Goal: Information Seeking & Learning: Learn about a topic

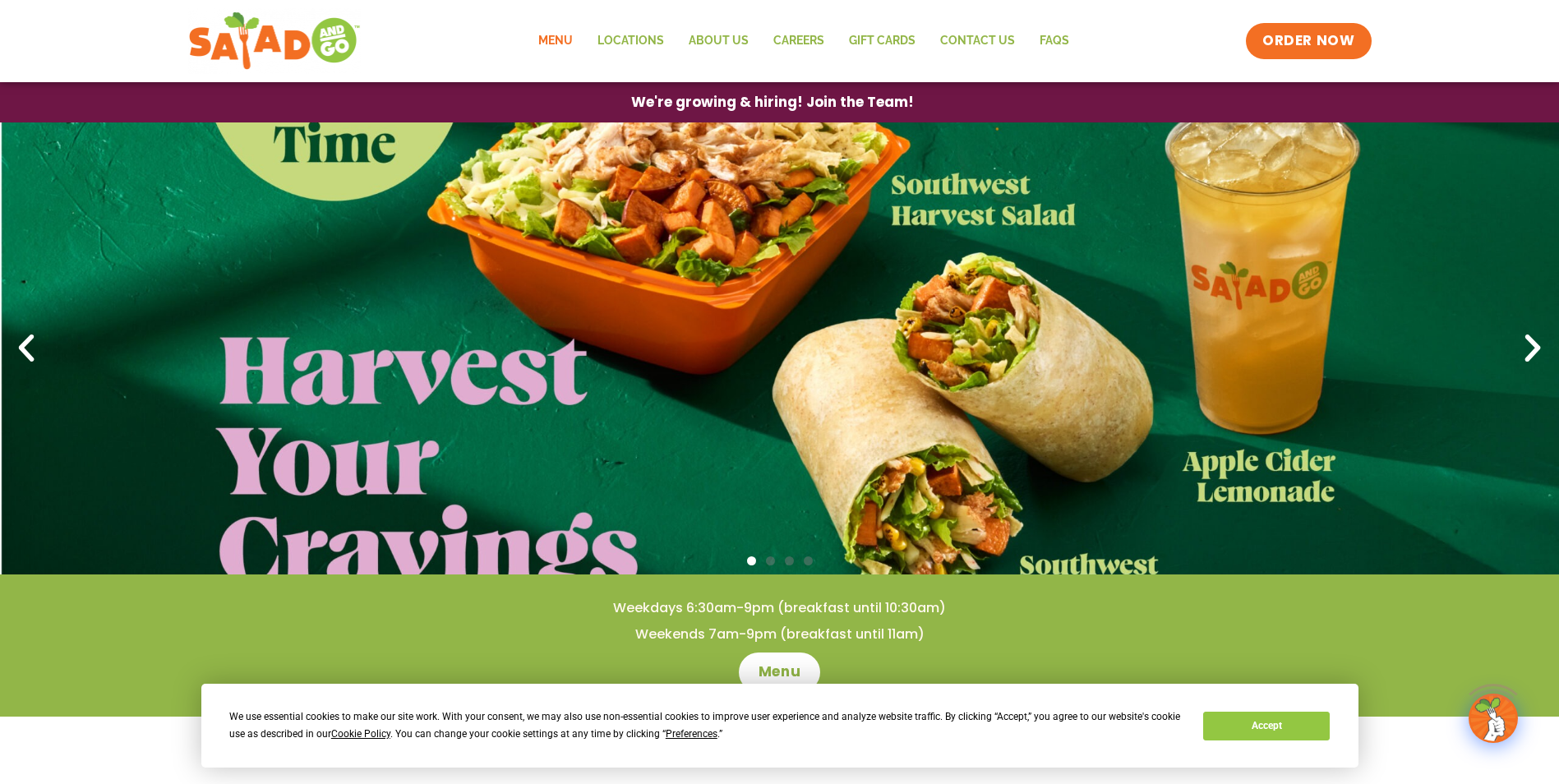
click at [548, 33] on link "Menu" at bounding box center [555, 42] width 59 height 38
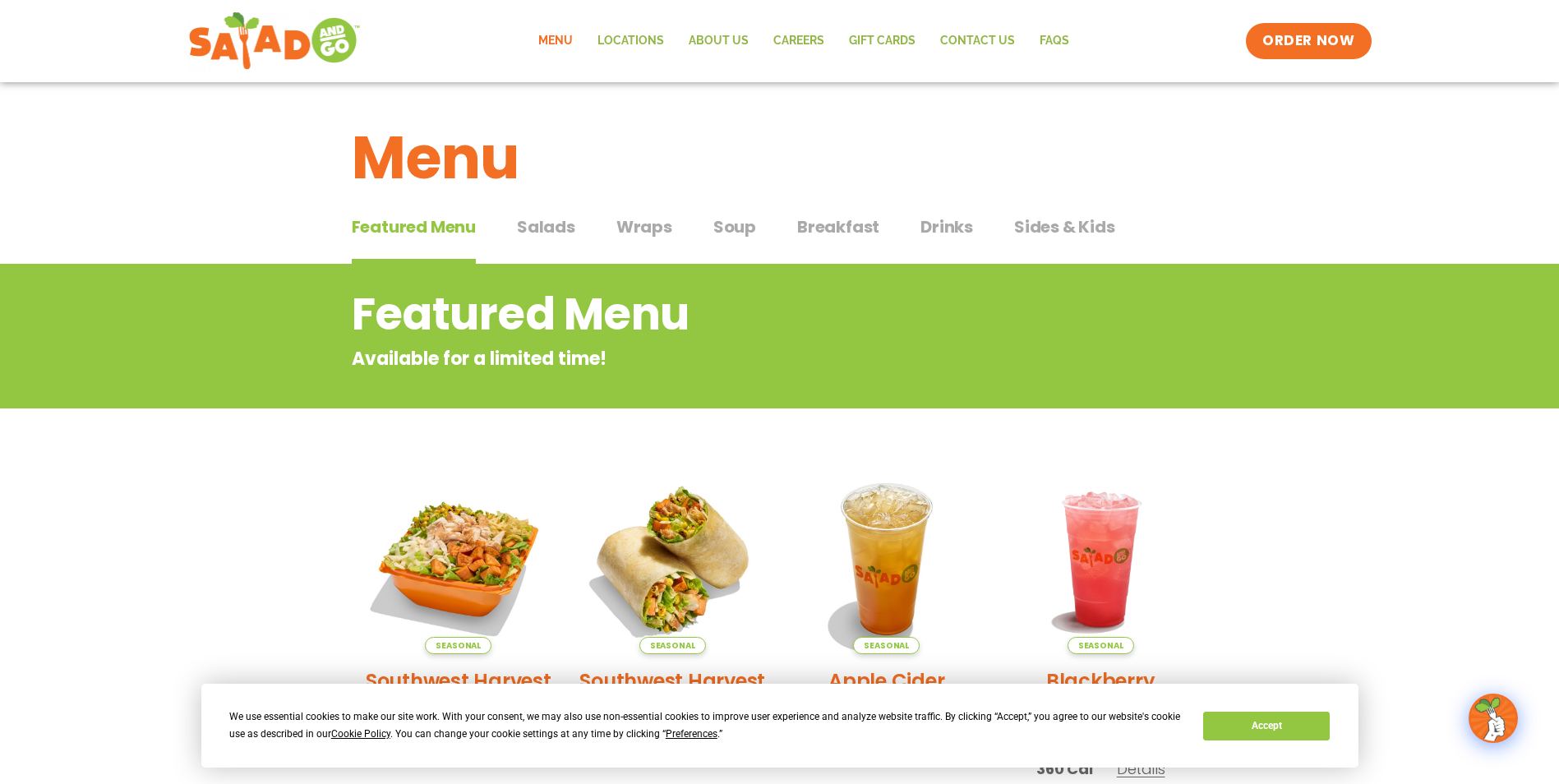
click at [641, 226] on span "Wraps" at bounding box center [645, 226] width 56 height 24
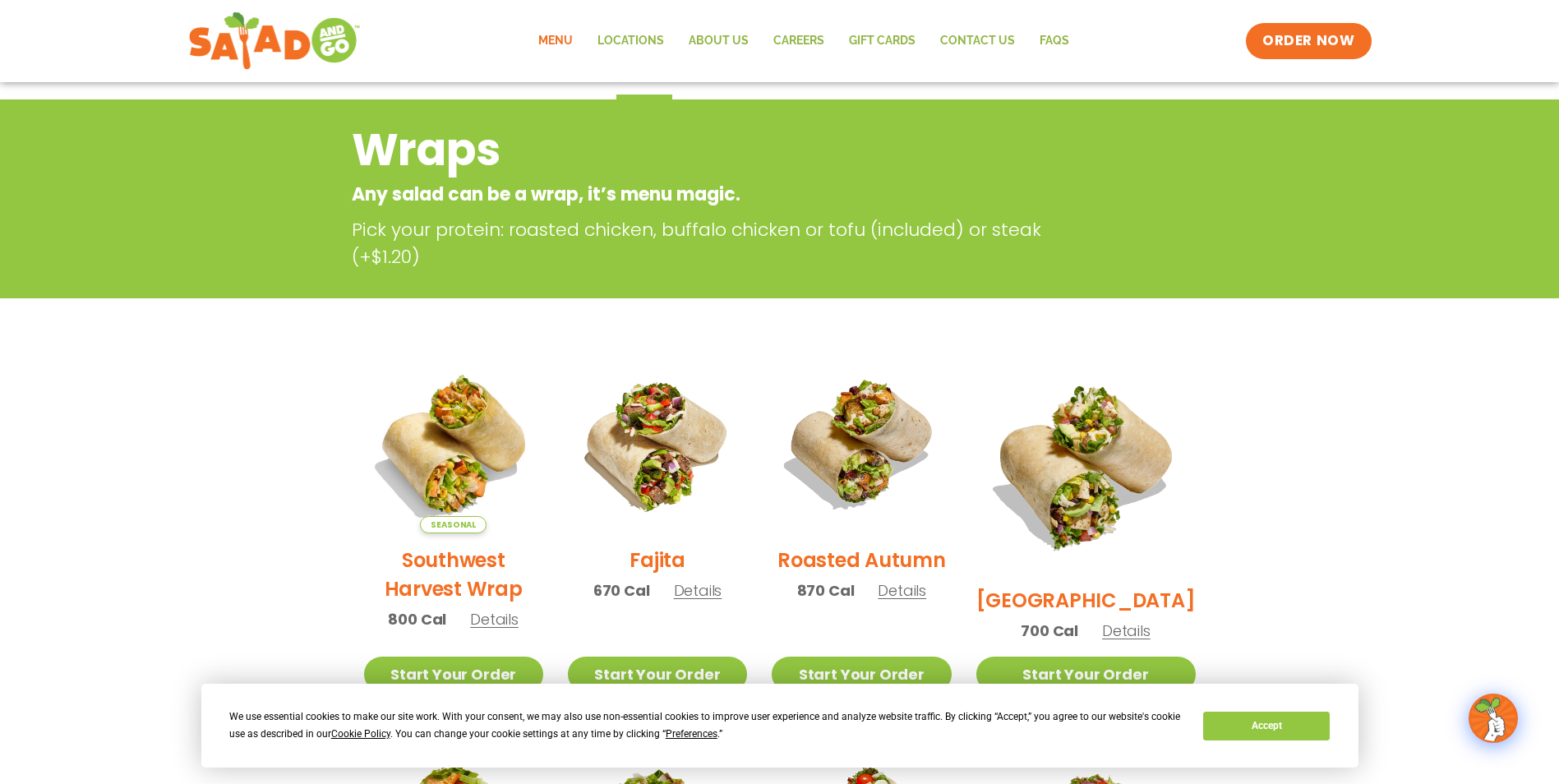
scroll to position [411, 0]
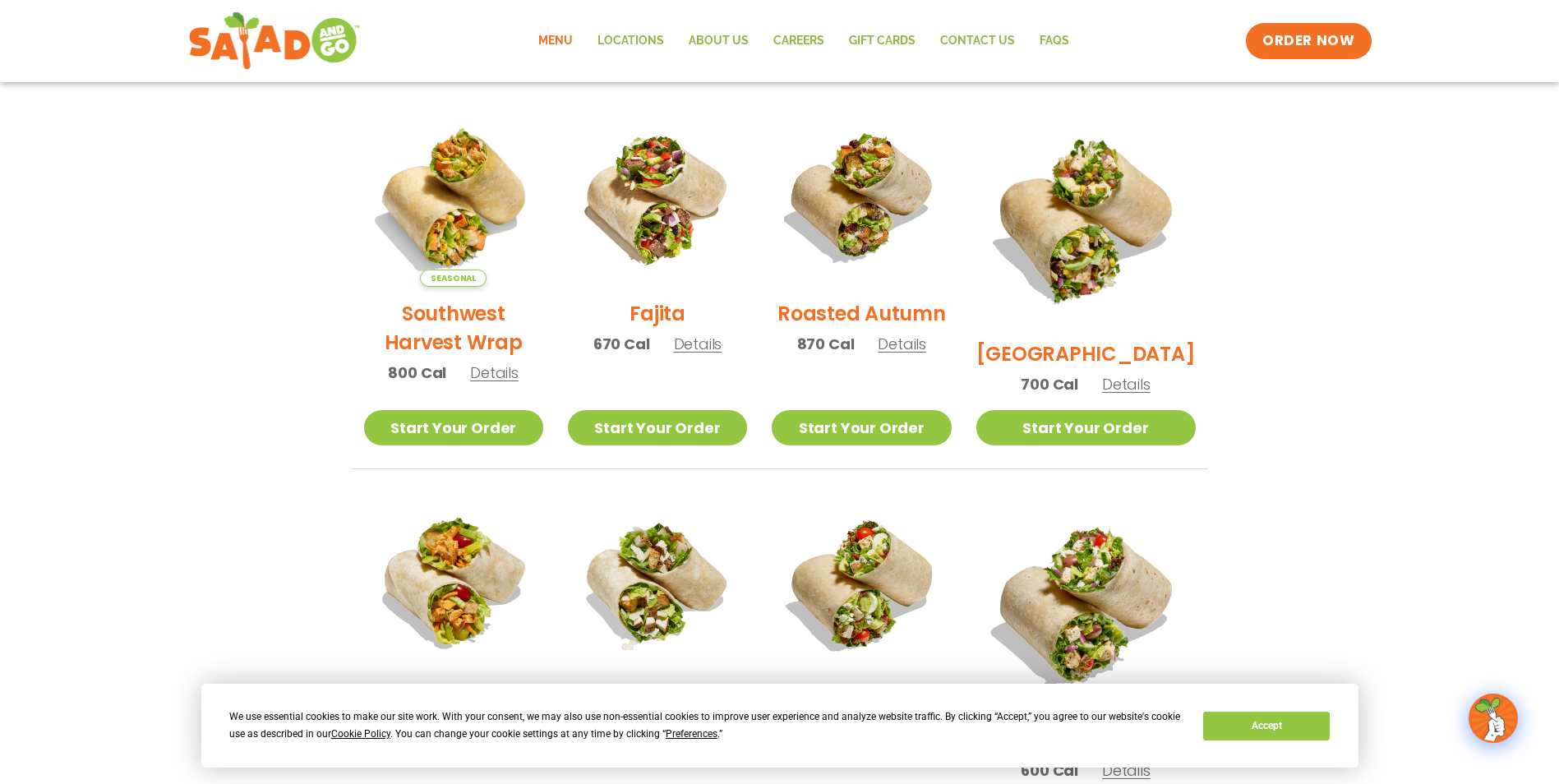
click at [896, 167] on img at bounding box center [861, 197] width 179 height 179
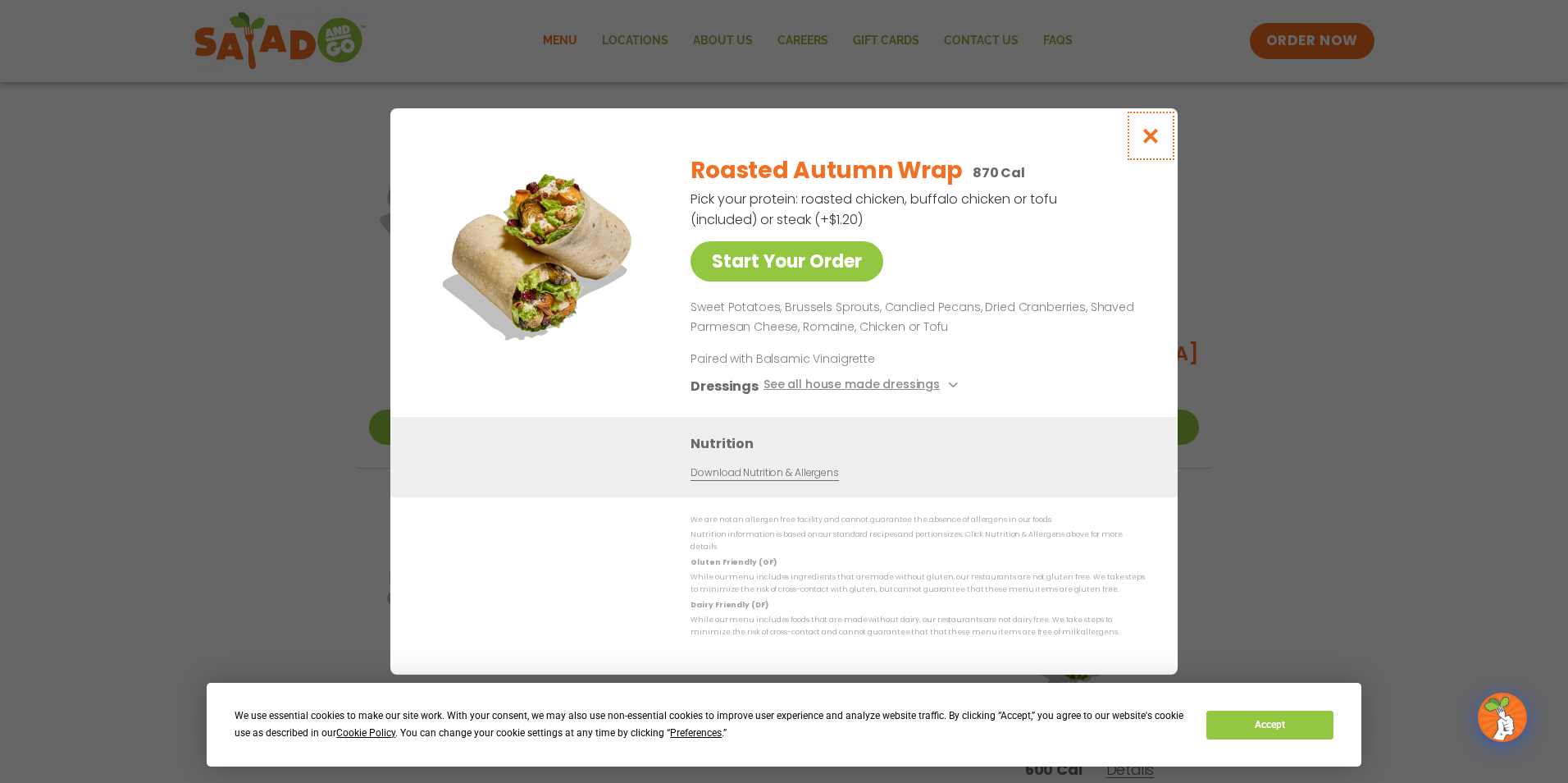
click at [1148, 137] on icon "Close modal" at bounding box center [1150, 136] width 21 height 17
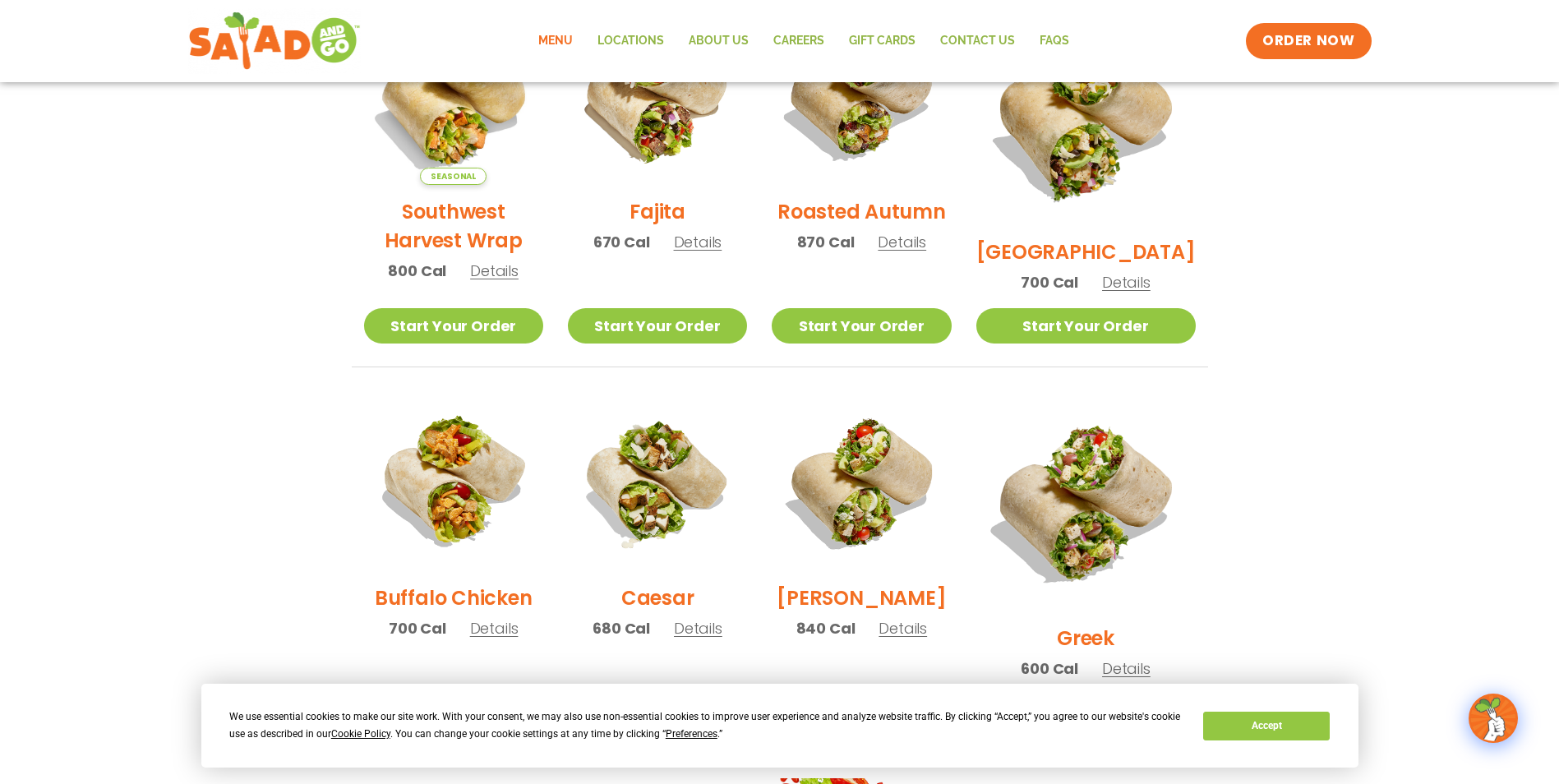
scroll to position [0, 0]
